Goal: Information Seeking & Learning: Learn about a topic

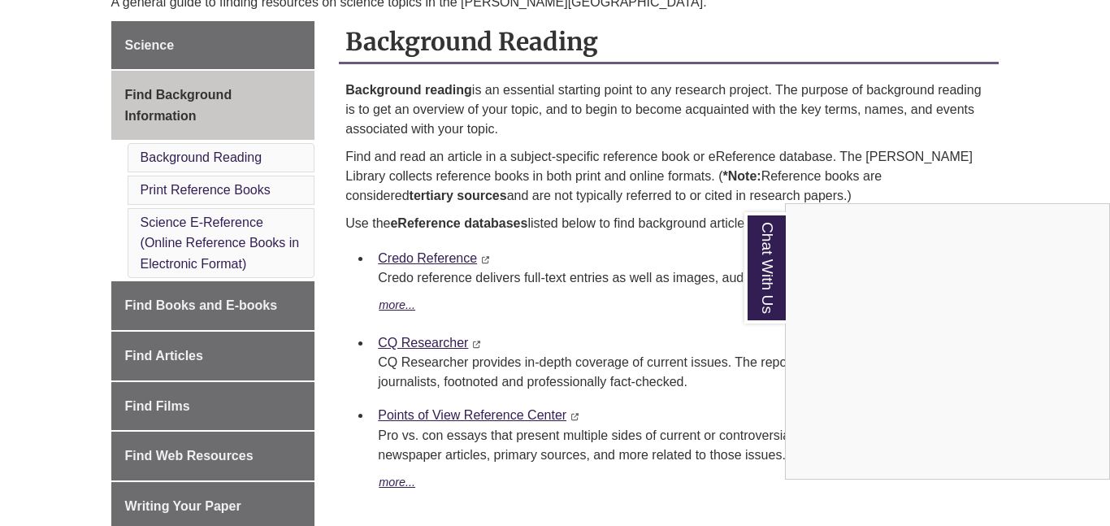
scroll to position [453, 0]
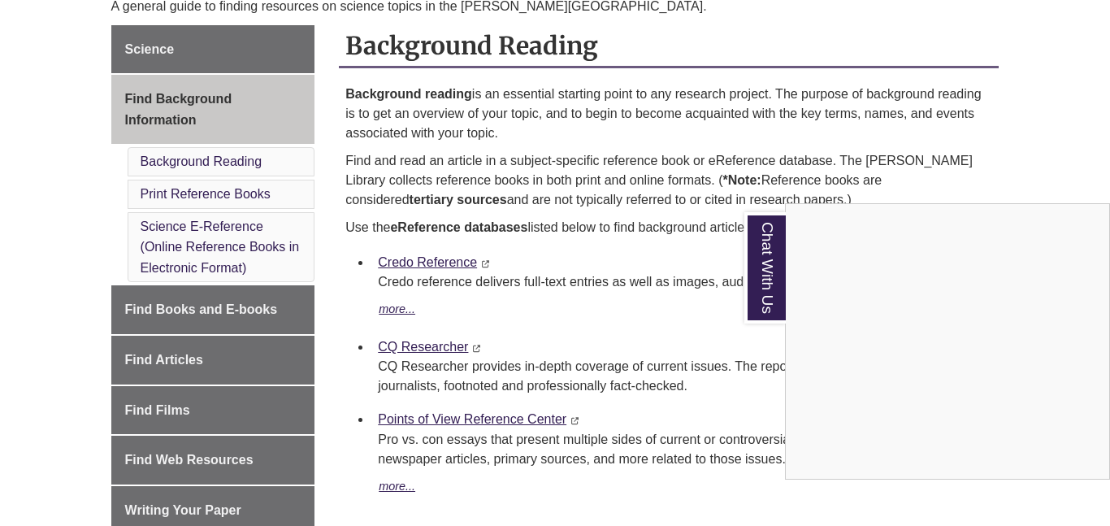
click at [424, 262] on div "Chat With Us" at bounding box center [555, 263] width 1110 height 526
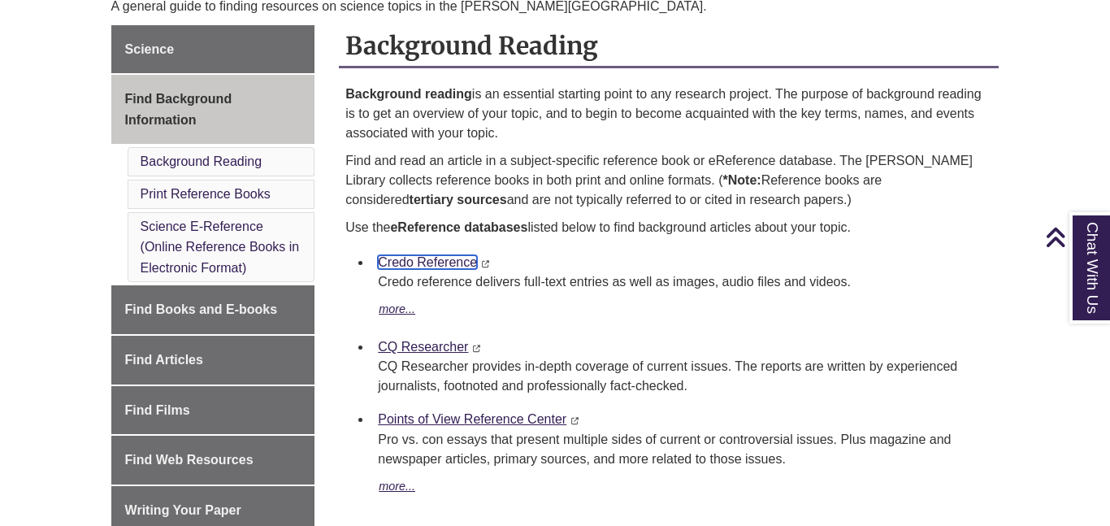
click at [424, 262] on link "Credo Reference" at bounding box center [427, 262] width 99 height 14
click at [403, 310] on button "more..." at bounding box center [397, 310] width 38 height 20
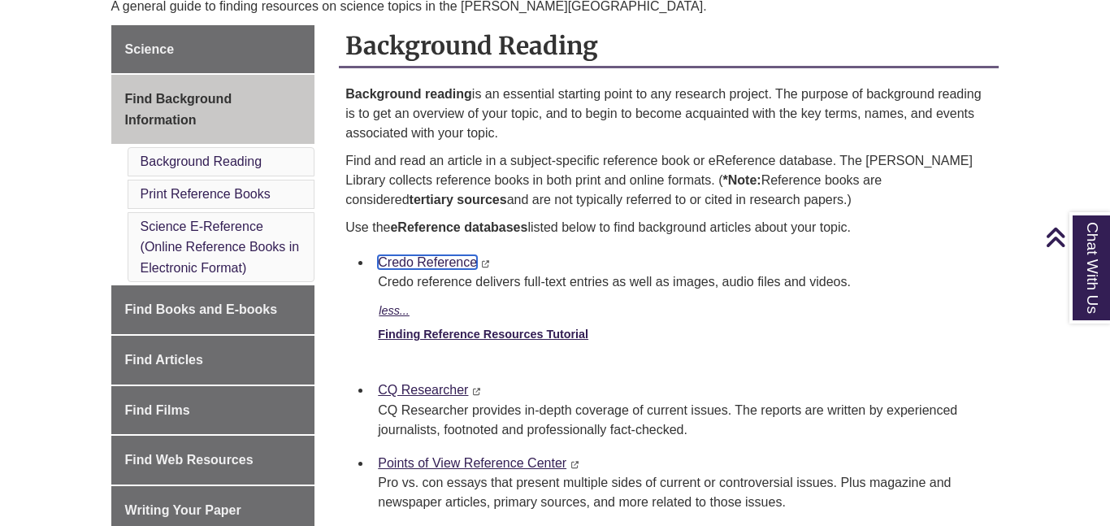
click at [419, 269] on link "Credo Reference" at bounding box center [427, 262] width 99 height 14
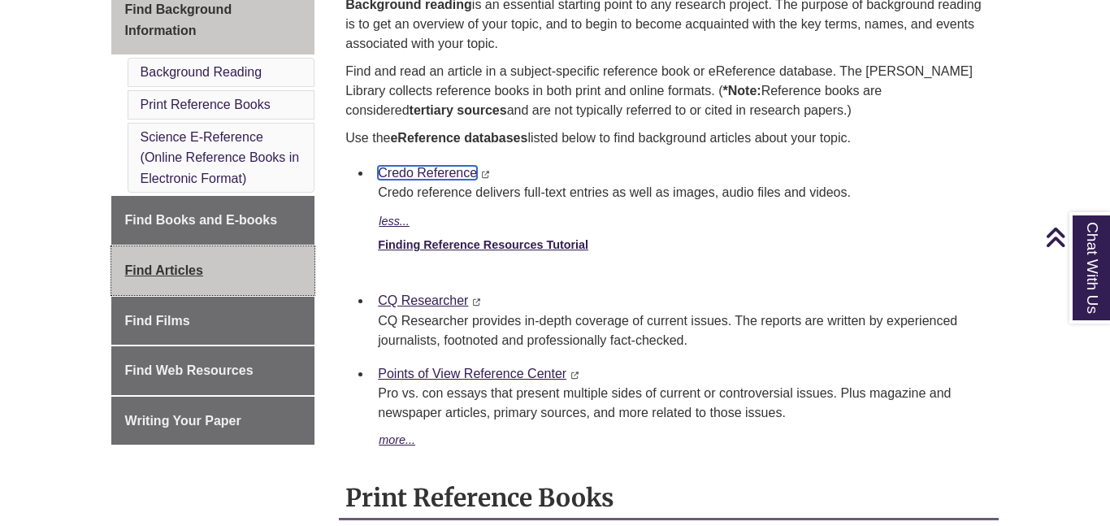
scroll to position [548, 0]
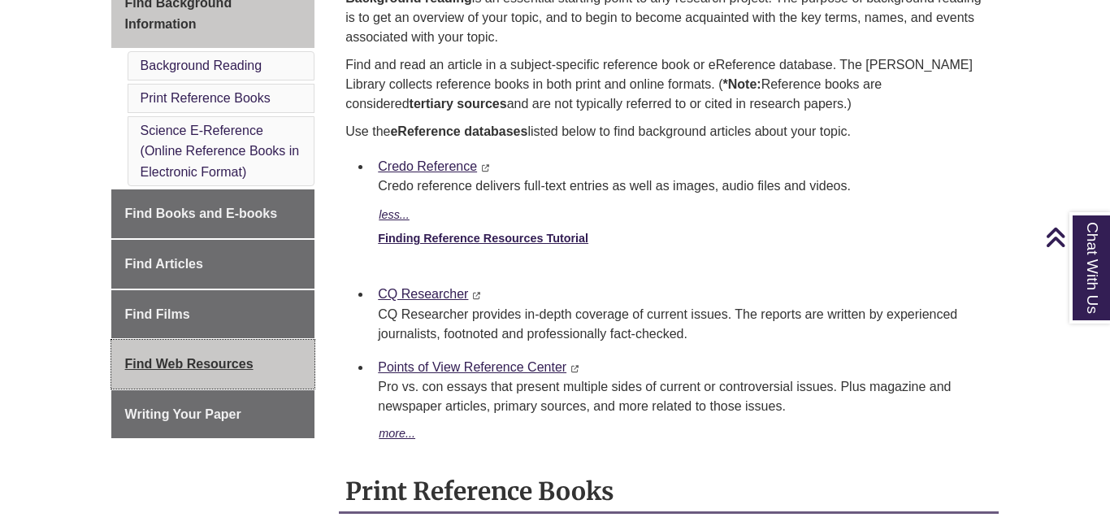
click at [240, 357] on span "Find Web Resources" at bounding box center [189, 364] width 128 height 14
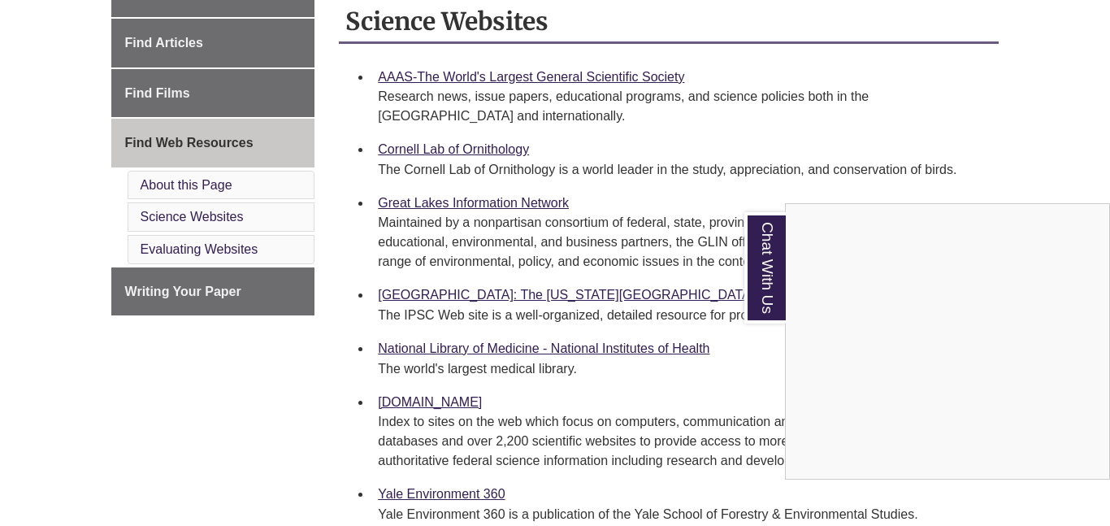
scroll to position [629, 0]
click at [446, 74] on div "Chat With Us" at bounding box center [555, 263] width 1110 height 526
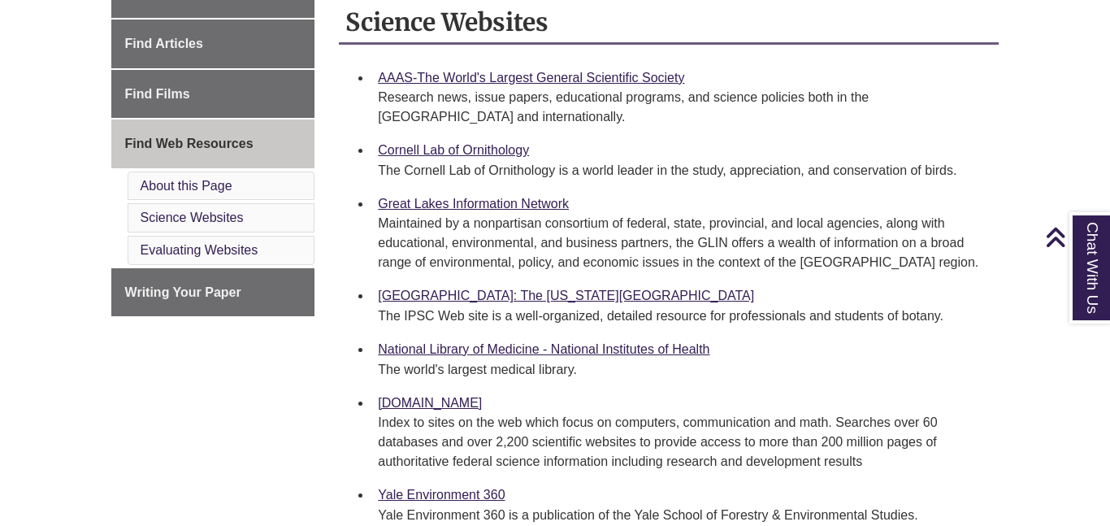
click at [271, 375] on div "Science Find Background Information Find Books and E-books Find Articles Find F…" at bounding box center [555, 259] width 912 height 821
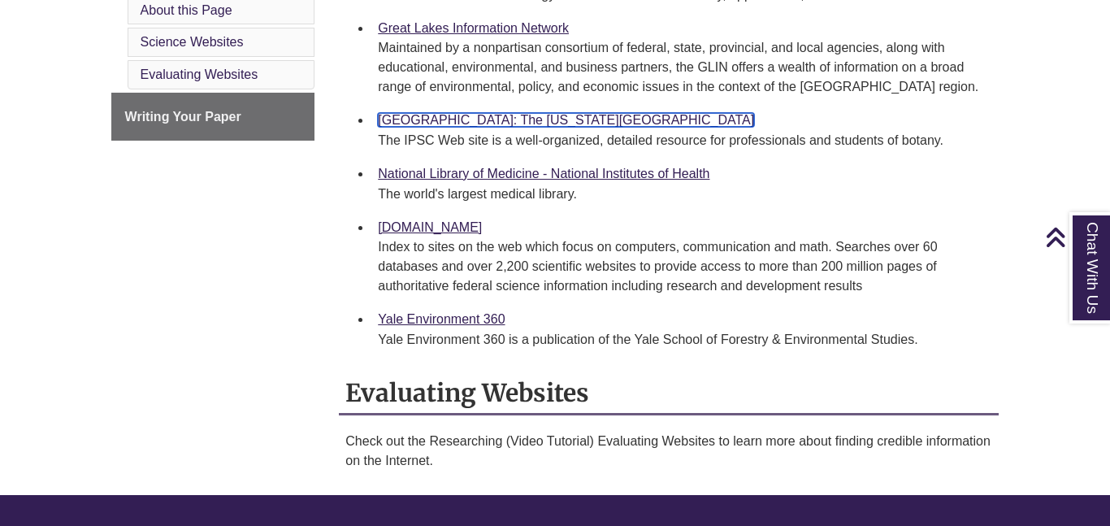
scroll to position [808, 0]
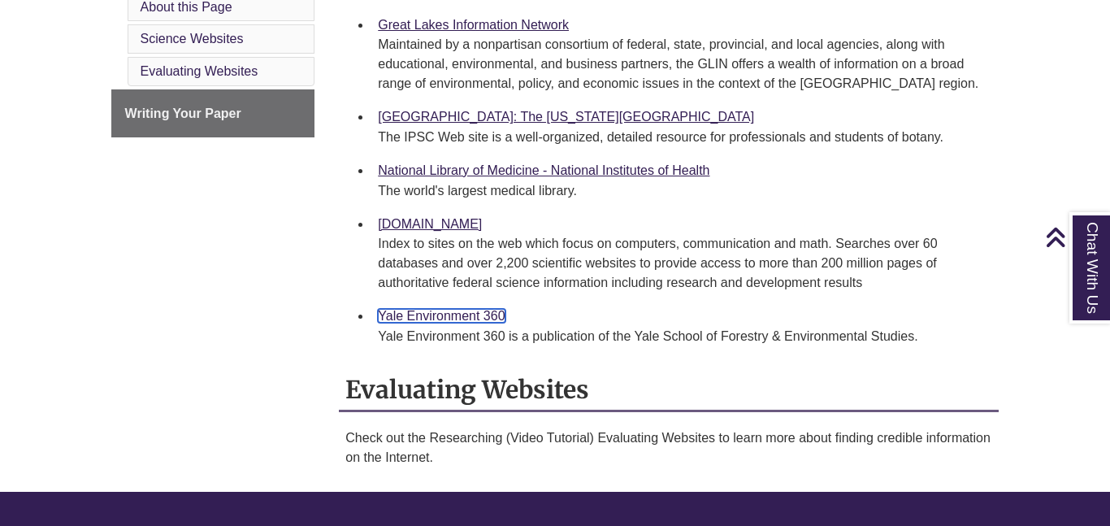
click at [474, 314] on link "Yale Environment 360" at bounding box center [441, 316] width 127 height 14
click at [449, 310] on link "Yale Environment 360" at bounding box center [441, 316] width 127 height 14
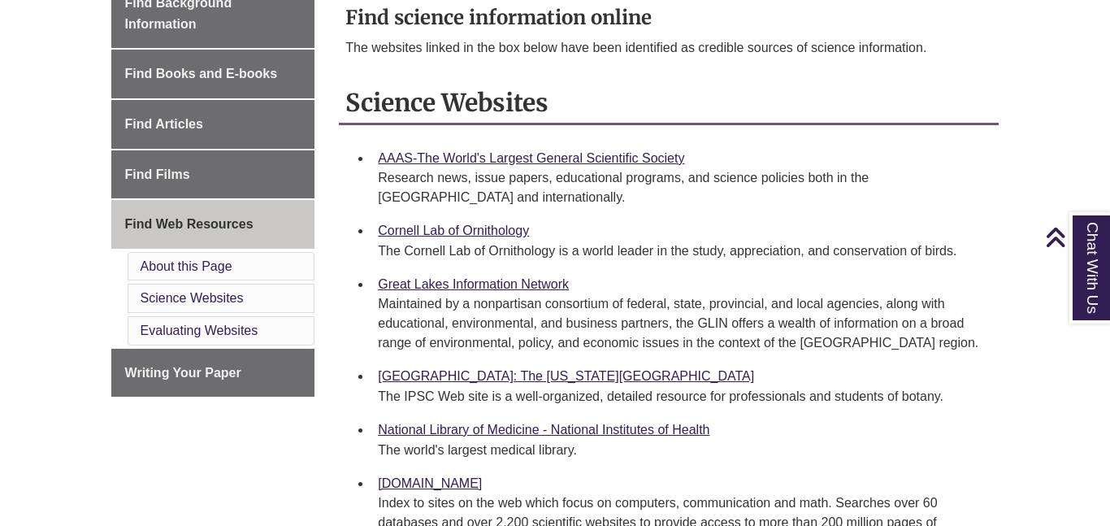
scroll to position [540, 0]
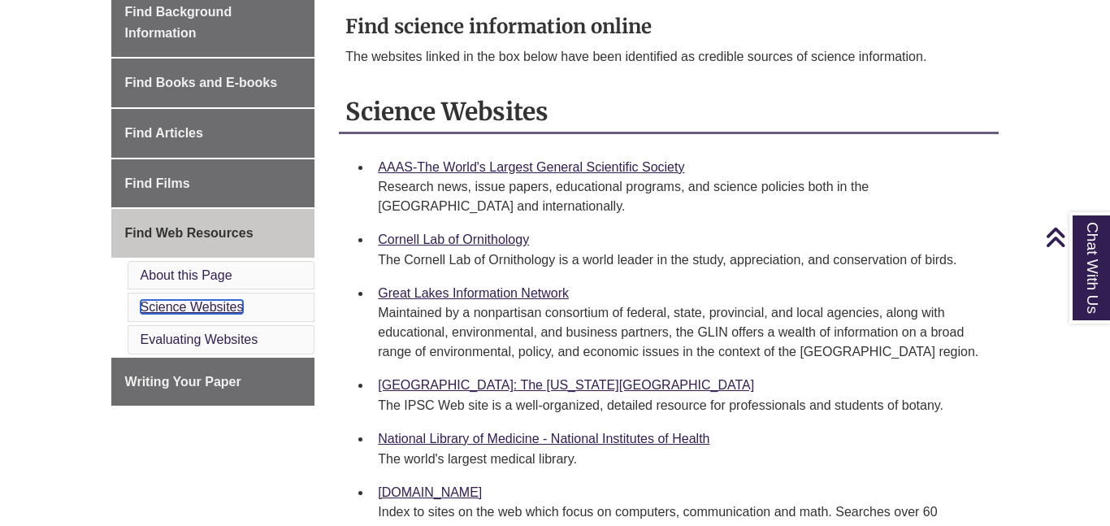
click at [234, 306] on link "Science Websites" at bounding box center [192, 307] width 103 height 14
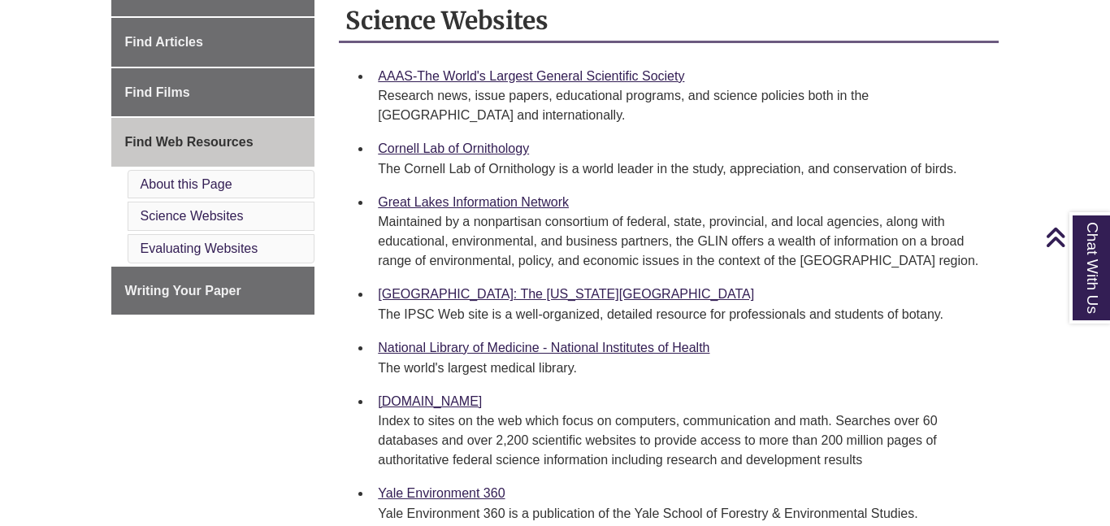
click at [262, 215] on li "Science Websites" at bounding box center [222, 216] width 188 height 29
click at [202, 211] on link "Science Websites" at bounding box center [192, 216] width 103 height 14
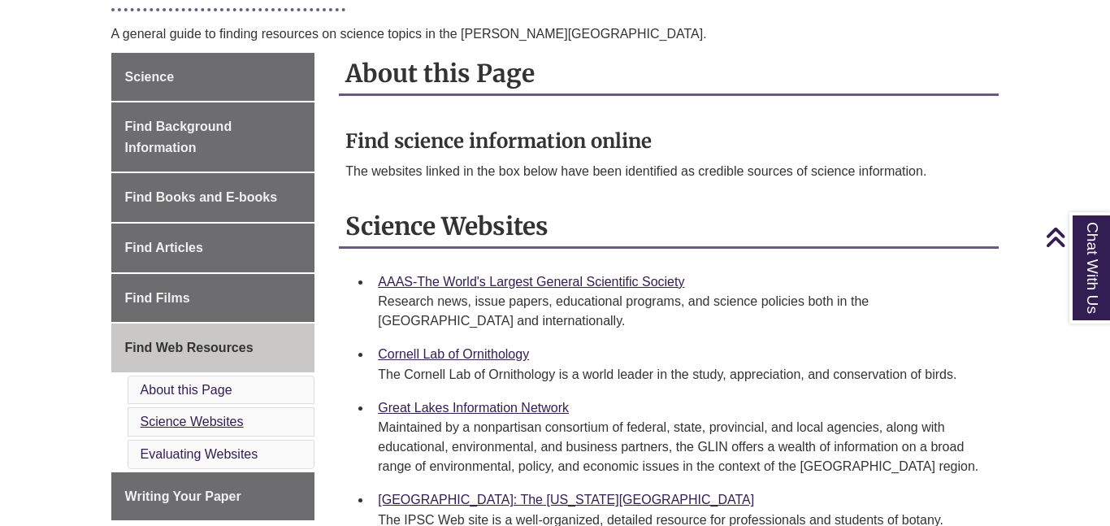
scroll to position [418, 0]
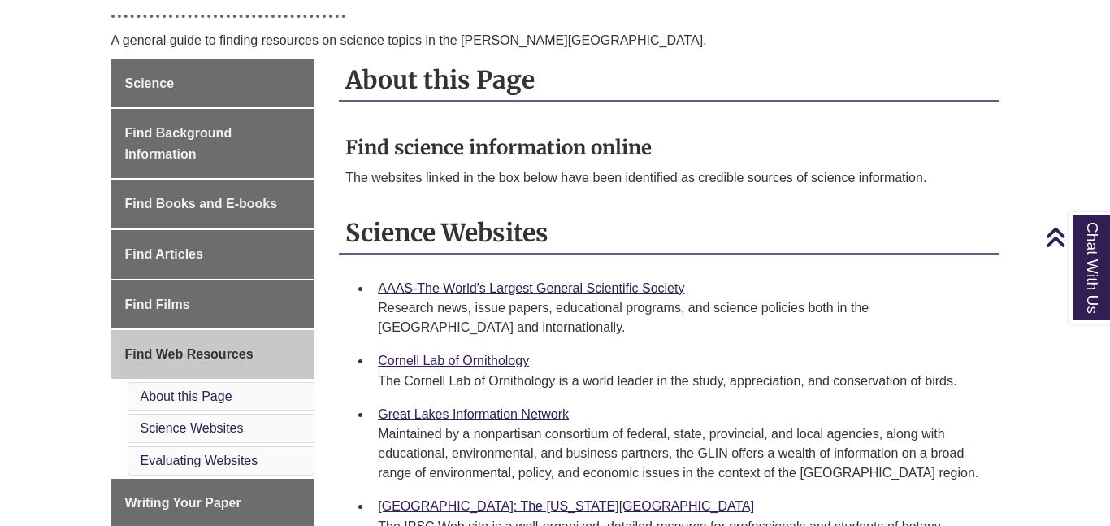
click at [71, 291] on body "Skip to Main Content Library Hours: 12:00pm – 5:00pm Research Desk: – My Accoun…" at bounding box center [555, 492] width 1110 height 1821
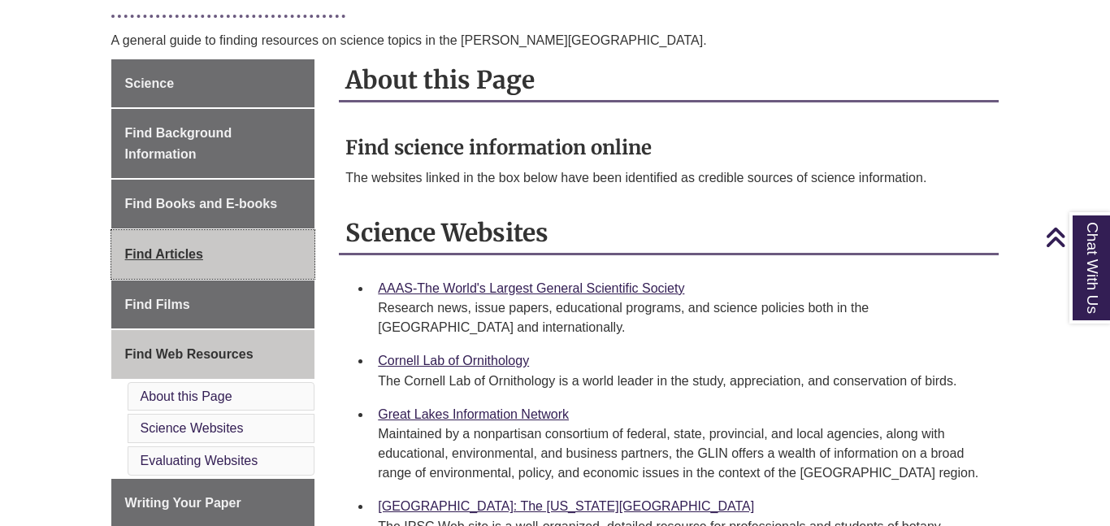
click at [149, 247] on span "Find Articles" at bounding box center [164, 254] width 78 height 14
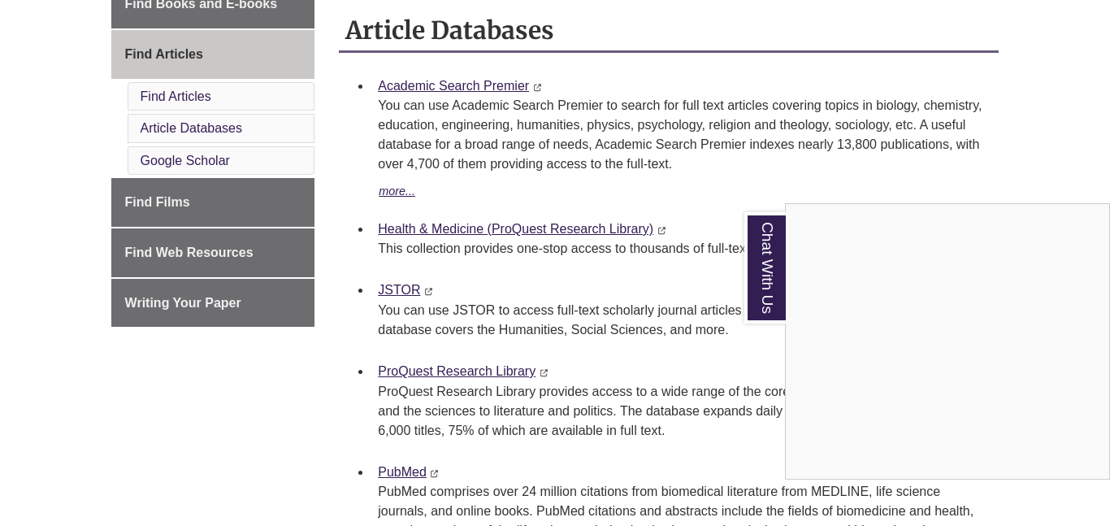
scroll to position [616, 0]
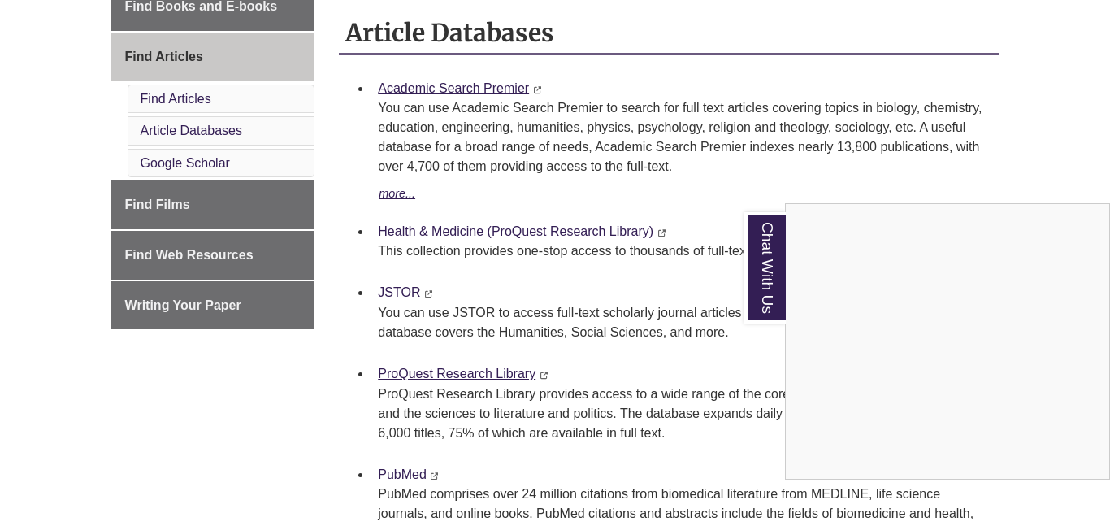
click at [472, 91] on div "Chat With Us" at bounding box center [555, 263] width 1110 height 526
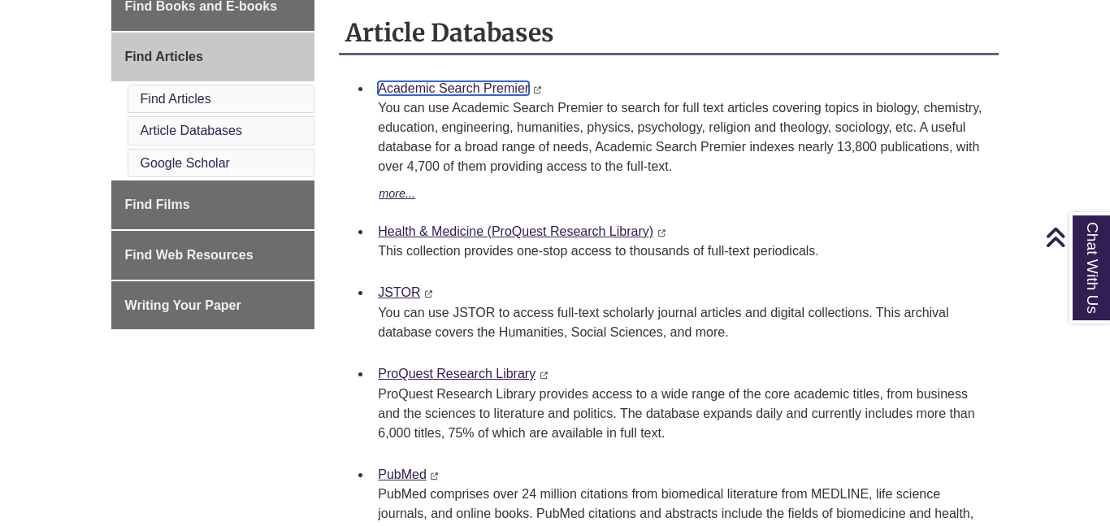
click at [472, 91] on link "Academic Search Premier" at bounding box center [453, 88] width 151 height 14
click at [461, 88] on link "Academic Search Premier" at bounding box center [453, 88] width 151 height 14
click at [453, 375] on link "ProQuest Research Library" at bounding box center [457, 373] width 158 height 14
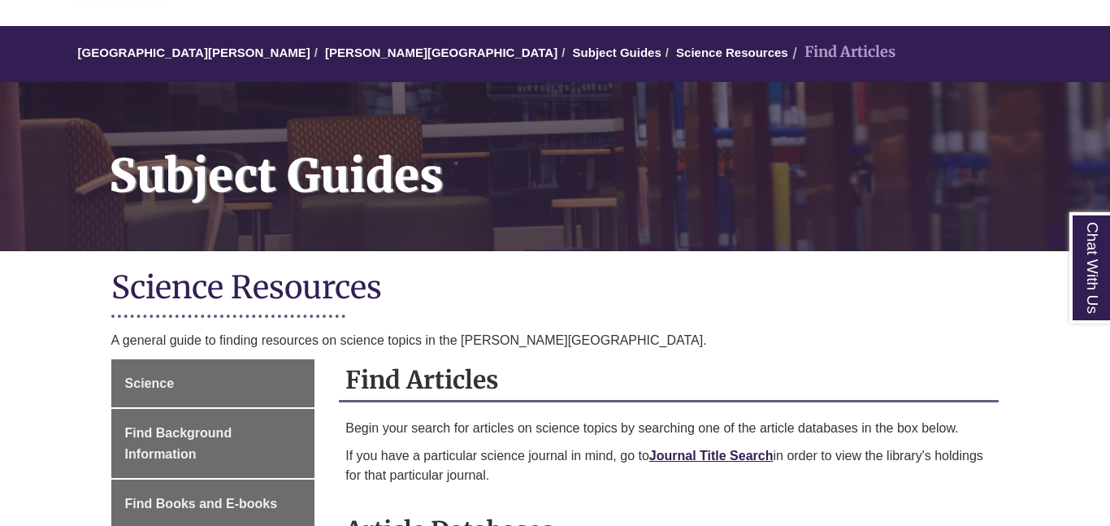
scroll to position [0, 0]
